Goal: Navigation & Orientation: Find specific page/section

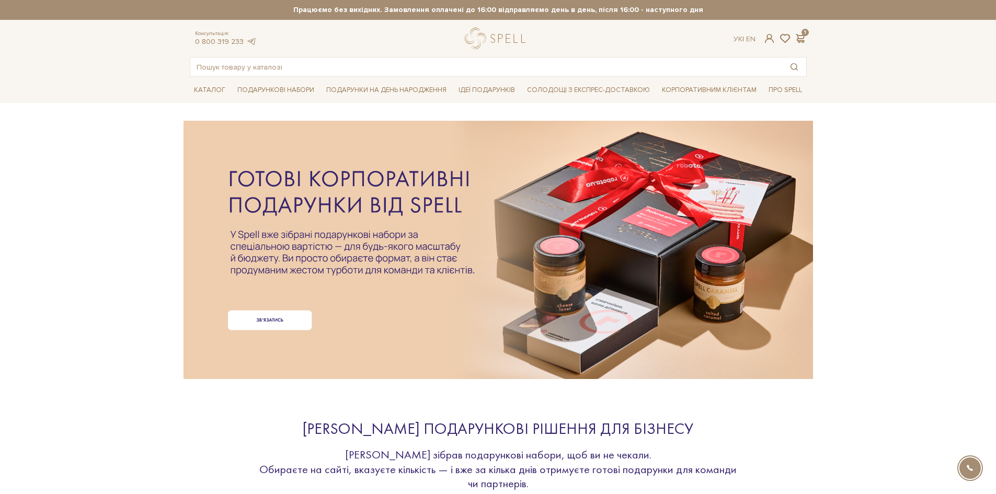
click at [336, 237] on div at bounding box center [498, 233] width 617 height 234
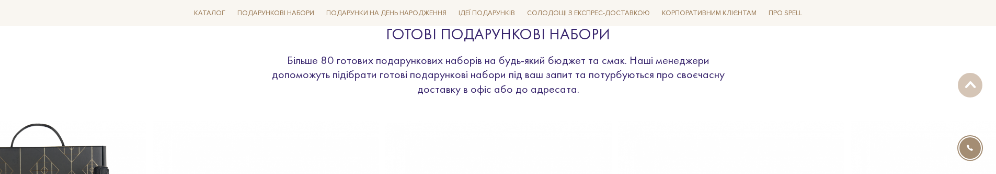
scroll to position [1150, 0]
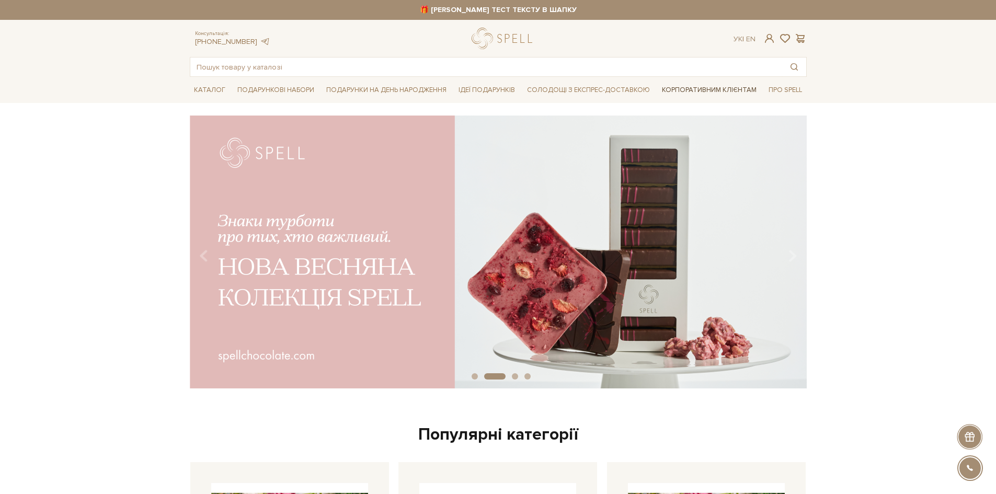
click at [687, 94] on link "Корпоративним клієнтам" at bounding box center [709, 90] width 103 height 18
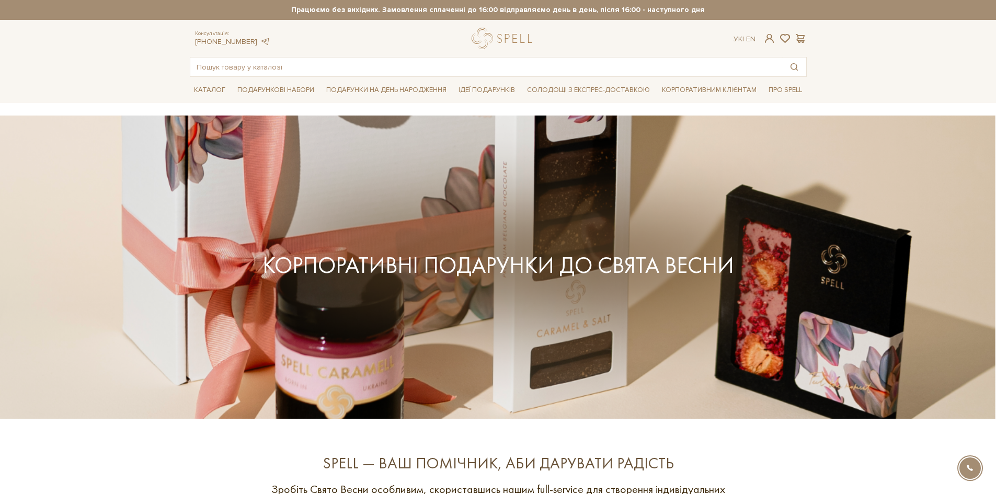
click at [559, 231] on div "КОРПОРАТИВНІ ПОДАРУНКИ ДО СВЯТА ВЕСНИ" at bounding box center [497, 267] width 629 height 234
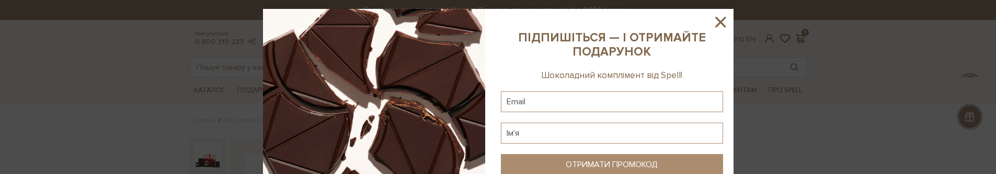
click at [50, 88] on div at bounding box center [498, 87] width 996 height 174
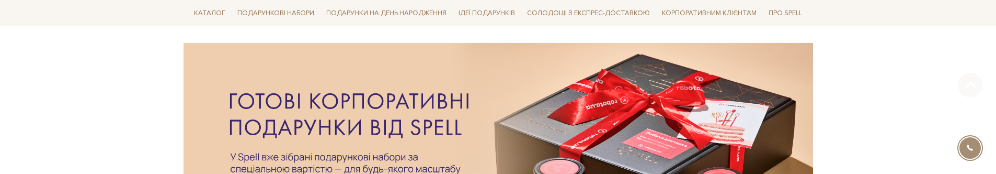
scroll to position [157, 0]
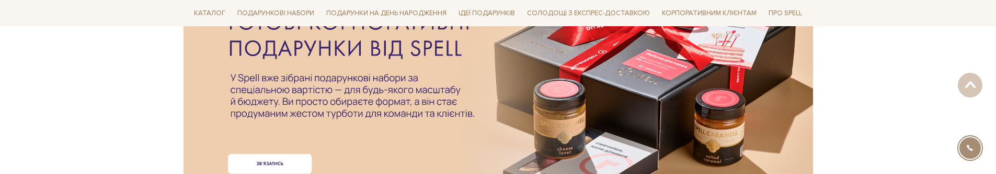
click at [238, 113] on div at bounding box center [498, 76] width 617 height 234
